Goal: Check status: Check status

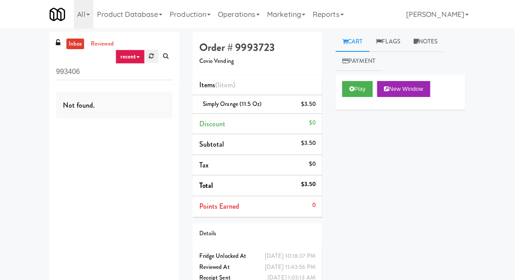
click at [152, 58] on icon at bounding box center [151, 56] width 5 height 6
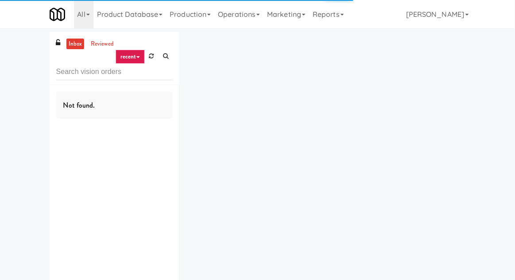
click at [298, 227] on div "inbox reviewed recent all unclear take inventory issue suspicious failed recent…" at bounding box center [258, 172] width 430 height 281
click at [152, 59] on icon at bounding box center [151, 56] width 5 height 6
click at [150, 53] on icon at bounding box center [151, 56] width 5 height 6
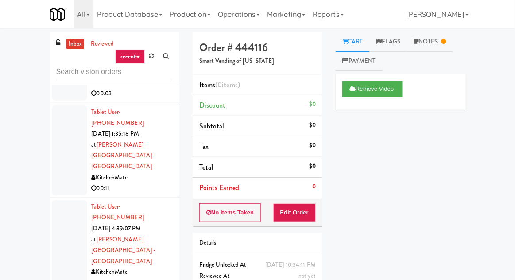
scroll to position [684, 0]
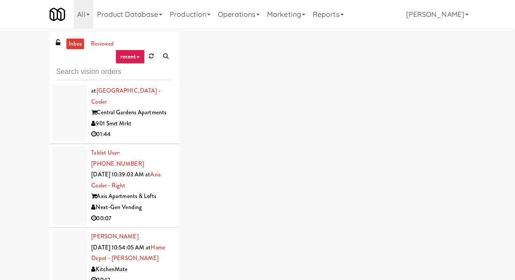
scroll to position [2154, 0]
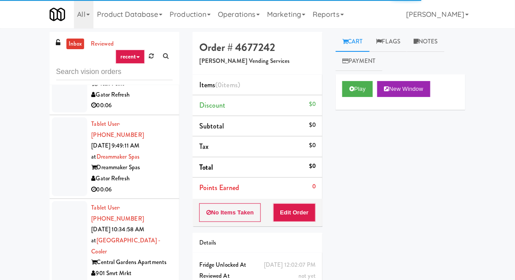
scroll to position [1996, 0]
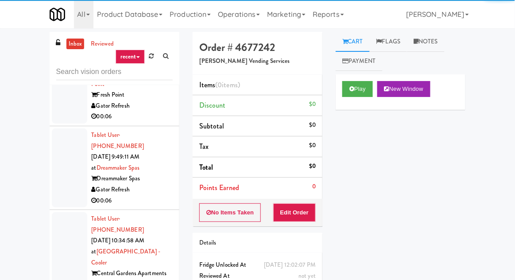
click at [360, 93] on button "Play" at bounding box center [358, 89] width 31 height 16
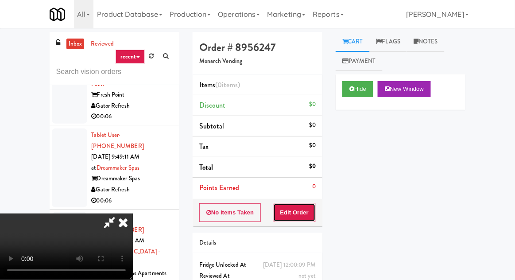
click at [285, 215] on button "Edit Order" at bounding box center [294, 212] width 43 height 19
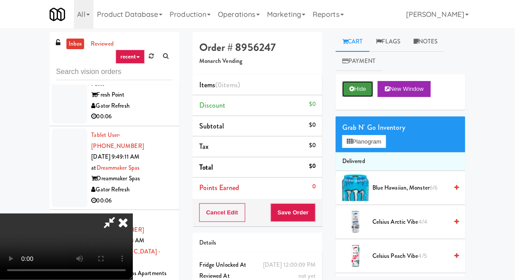
click at [351, 87] on icon at bounding box center [352, 89] width 5 height 6
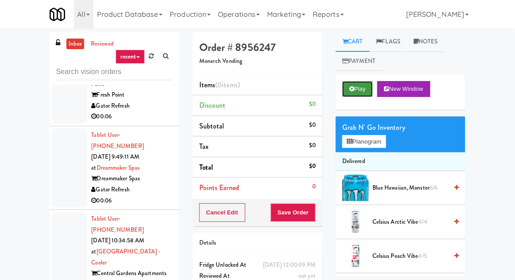
click at [355, 93] on button "Play" at bounding box center [358, 89] width 31 height 16
